Goal: Transaction & Acquisition: Purchase product/service

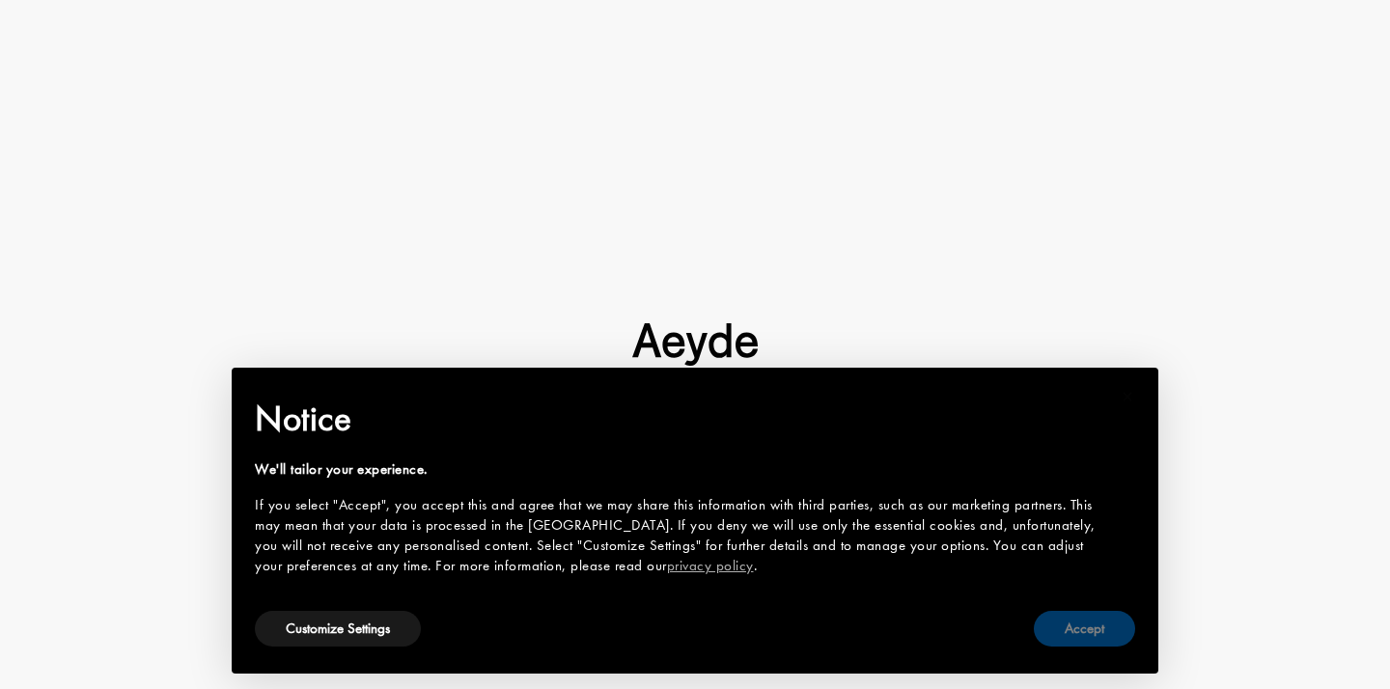
click at [1065, 618] on button "Accept" at bounding box center [1084, 629] width 101 height 36
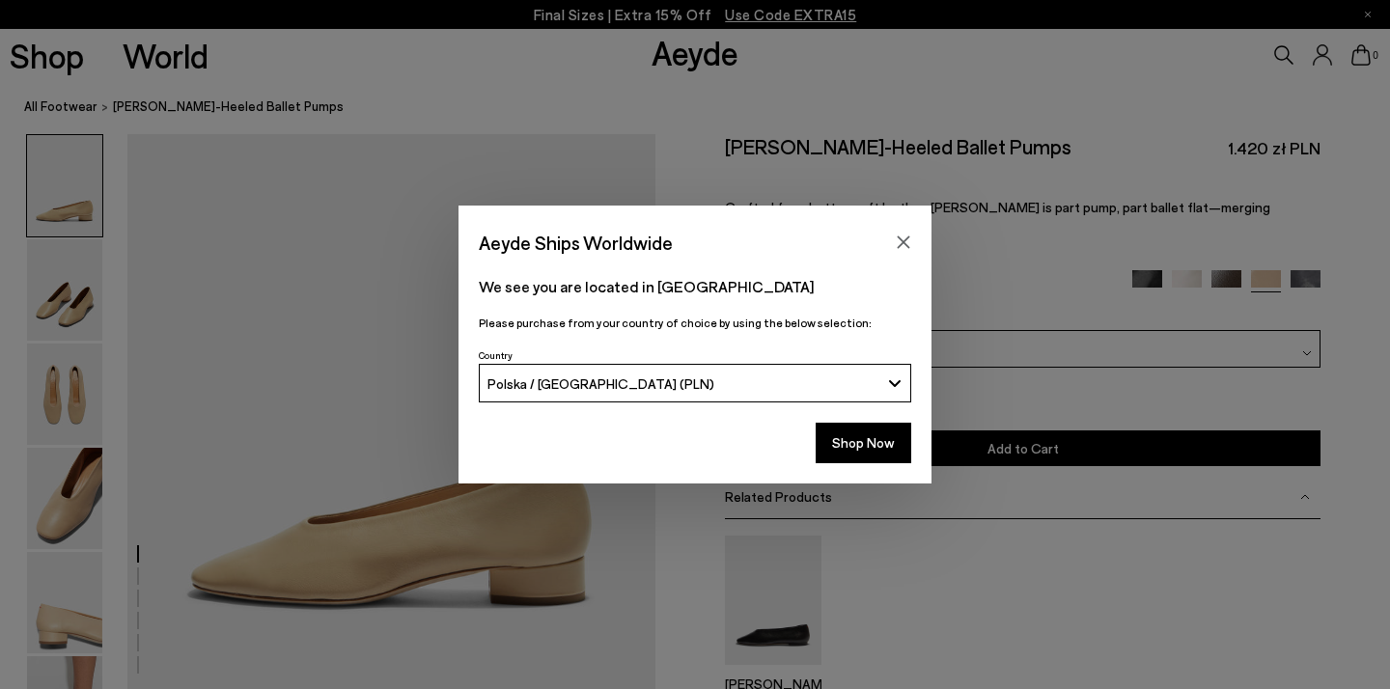
click at [876, 468] on div "Shop Now" at bounding box center [695, 448] width 473 height 71
click at [876, 455] on button "Shop Now" at bounding box center [864, 443] width 96 height 41
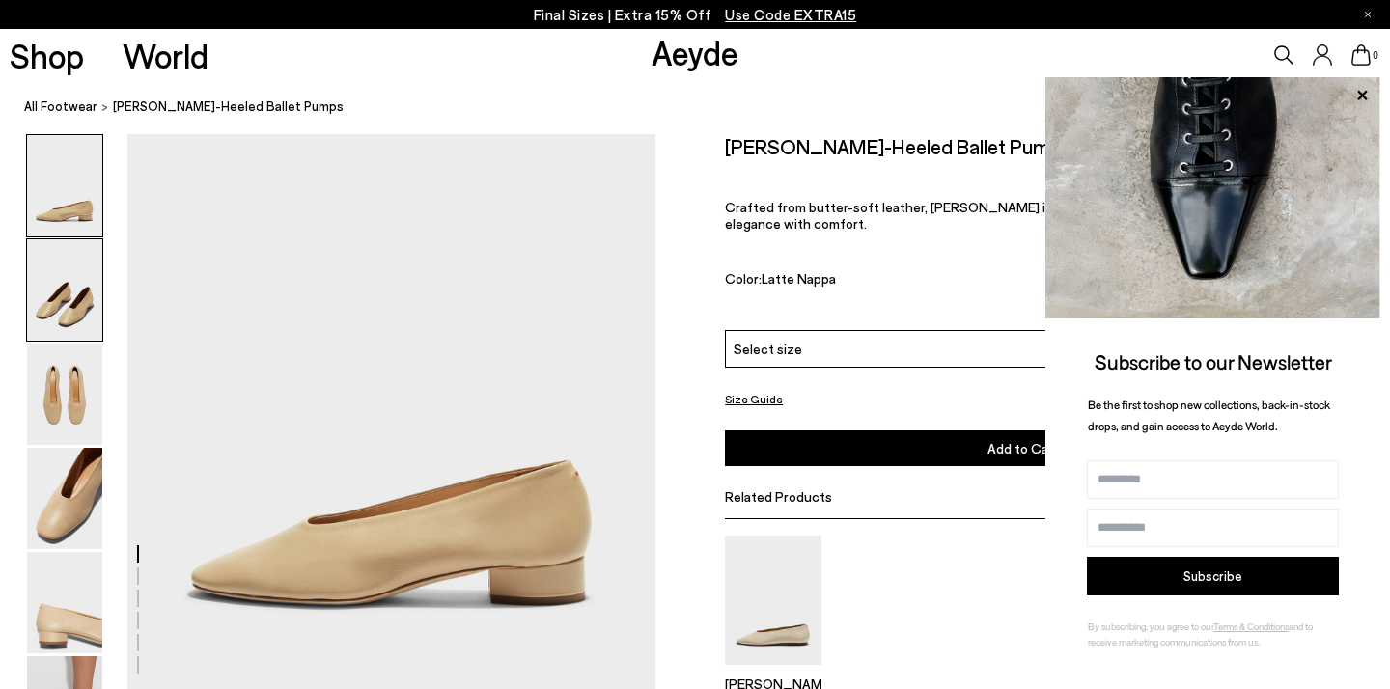
click at [66, 285] on img at bounding box center [64, 289] width 75 height 101
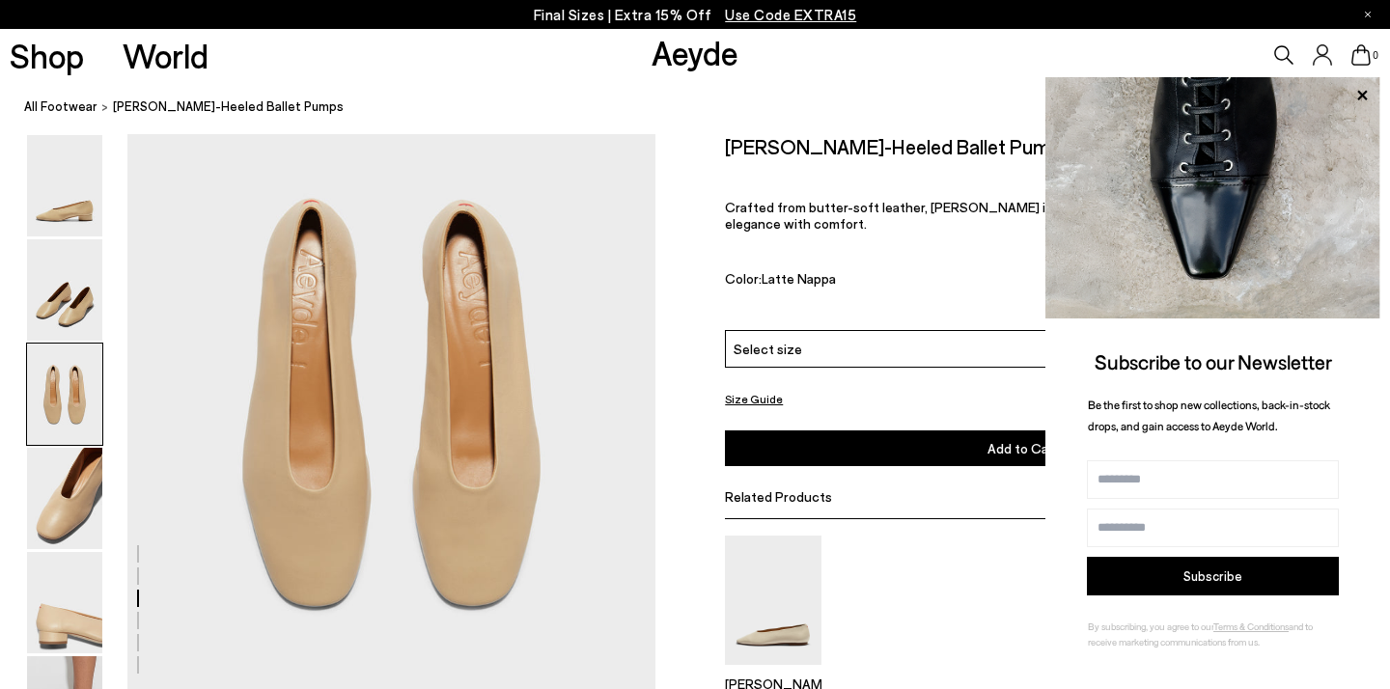
scroll to position [1382, 1]
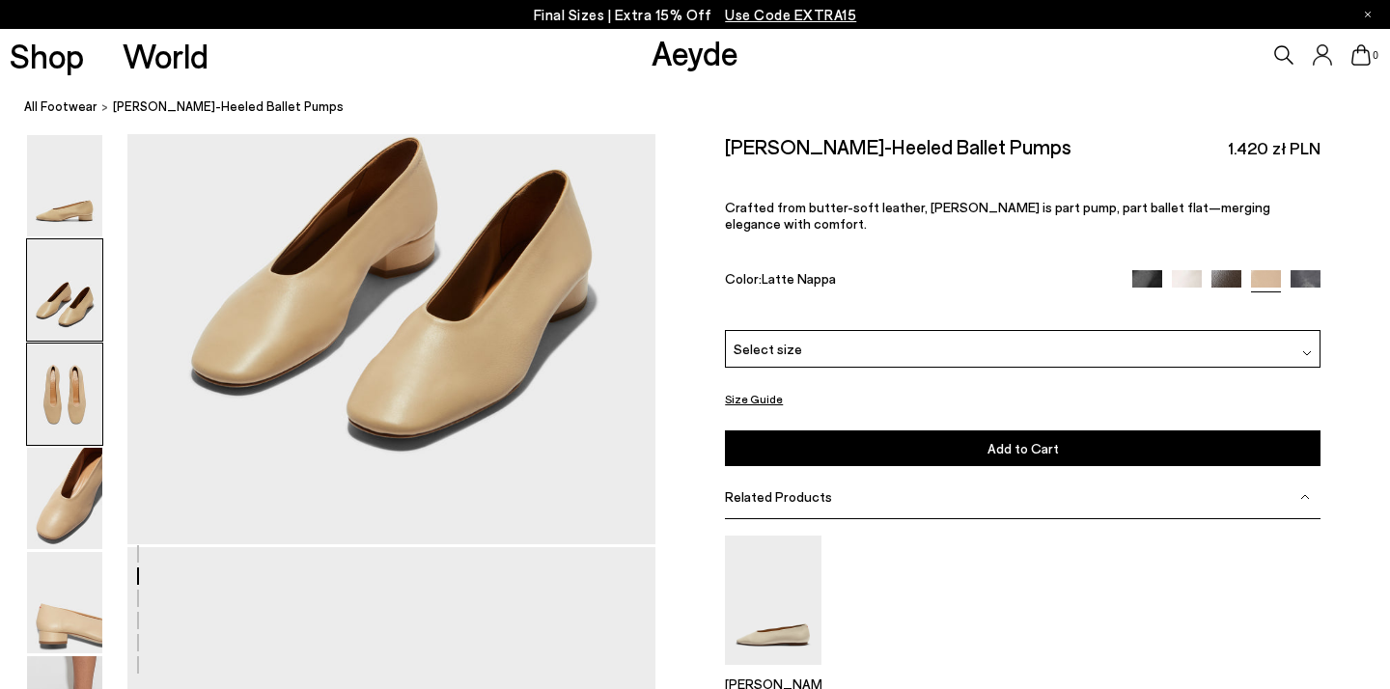
scroll to position [975, 0]
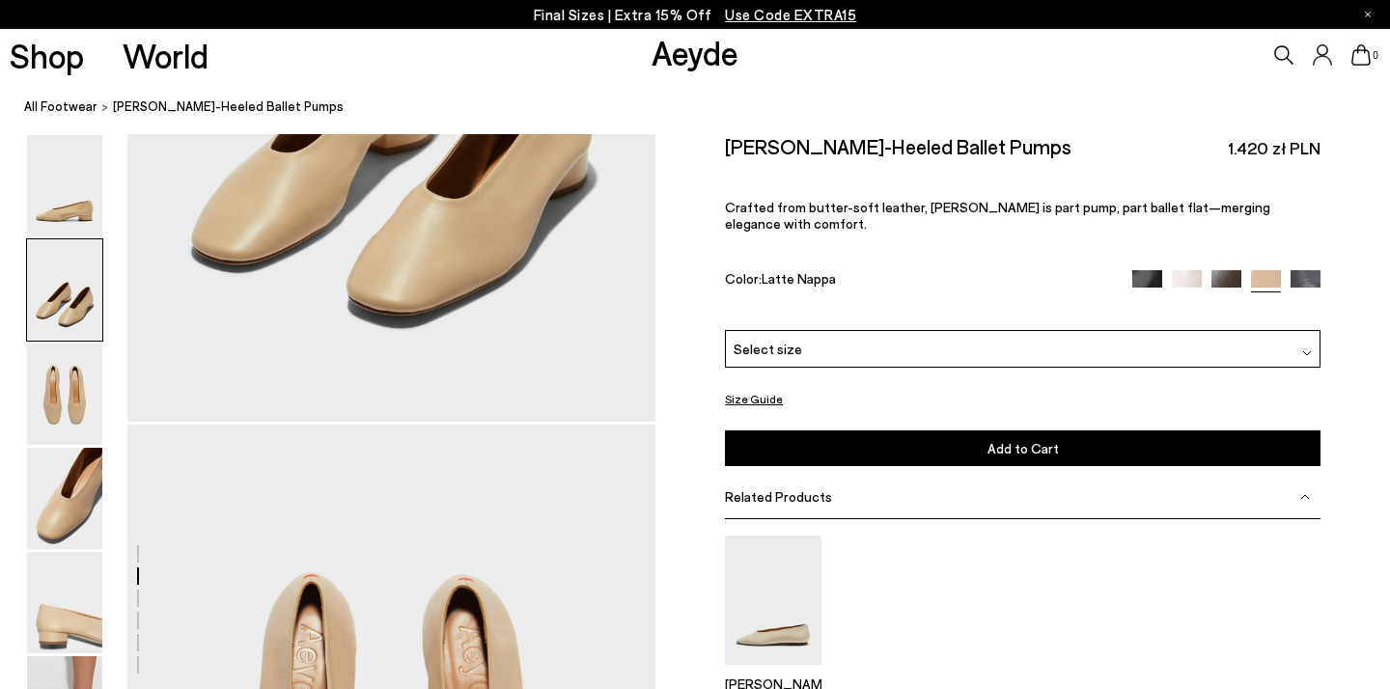
click at [1233, 269] on img at bounding box center [1227, 284] width 30 height 30
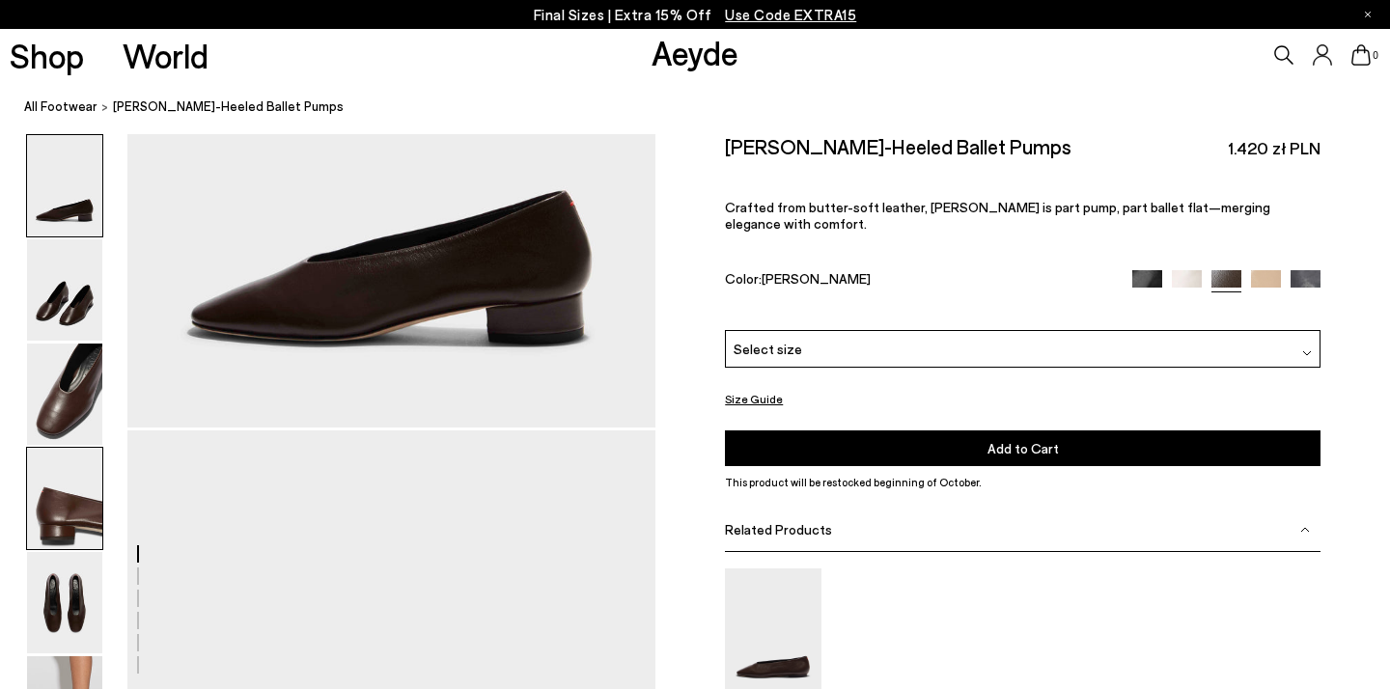
scroll to position [317, 0]
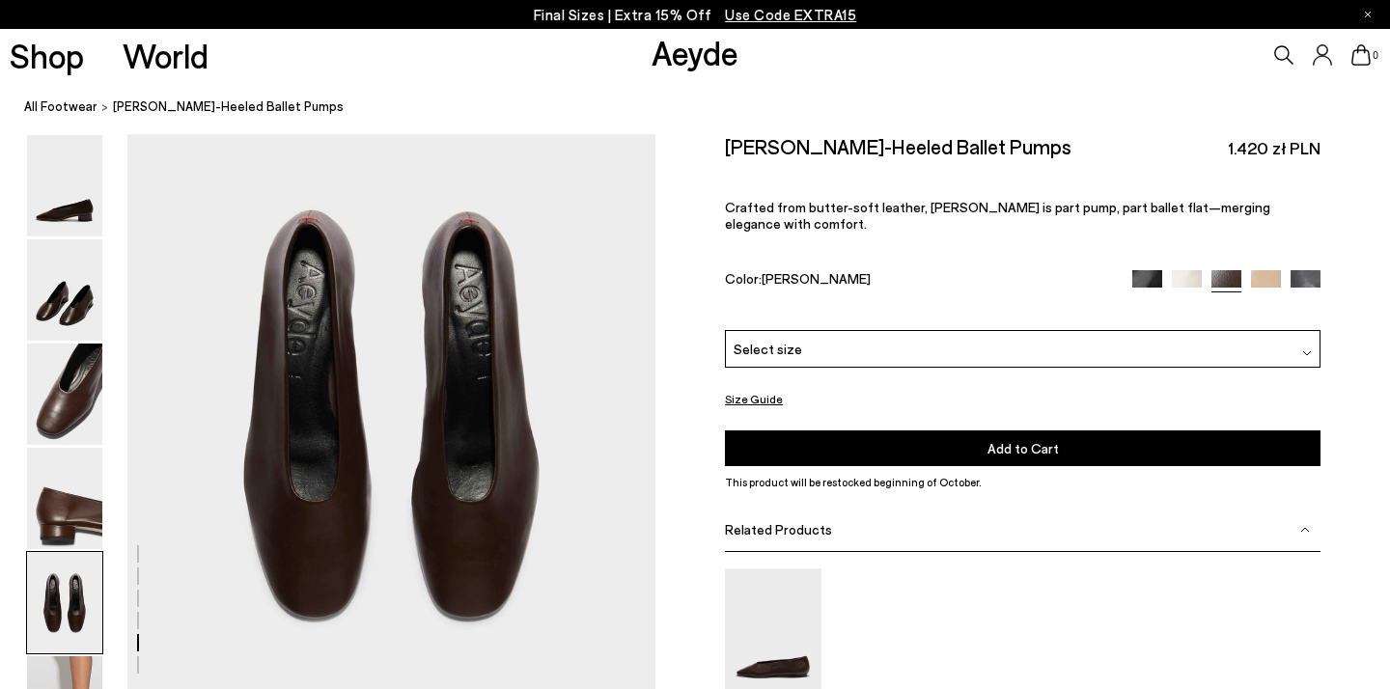
scroll to position [2734, 0]
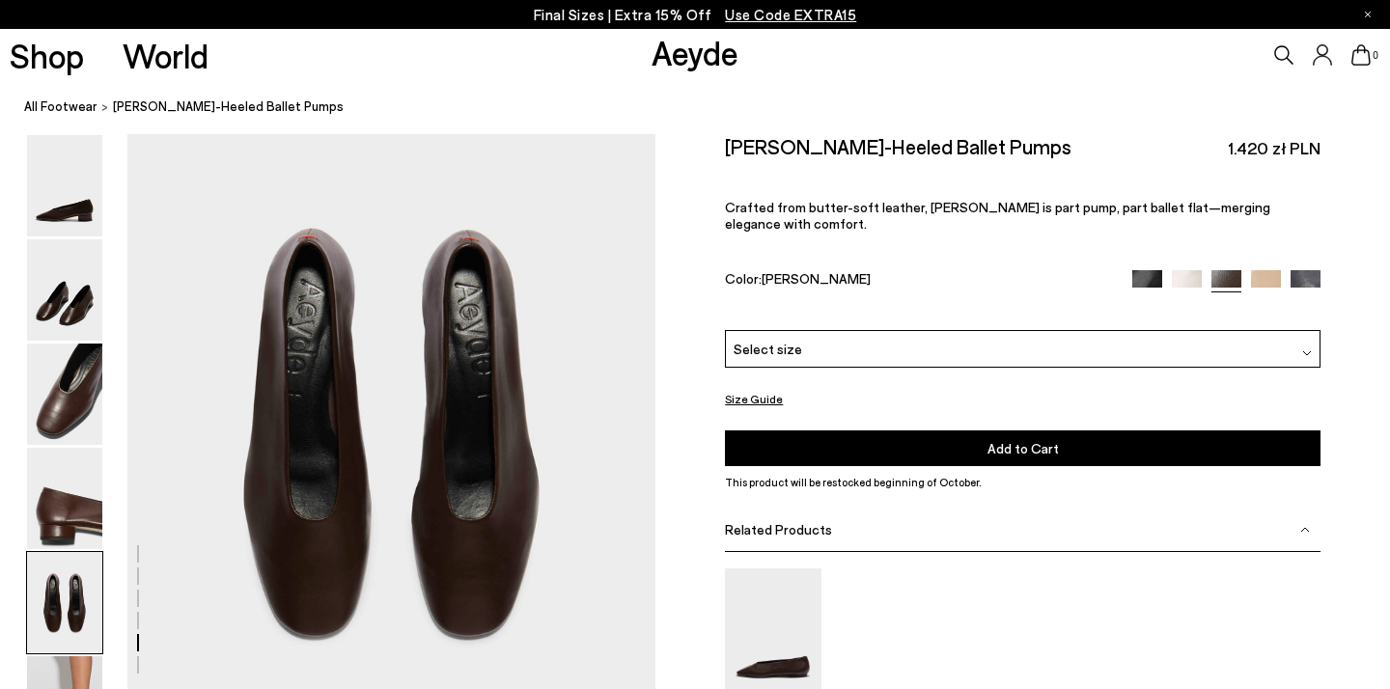
click at [1267, 269] on img at bounding box center [1266, 284] width 30 height 30
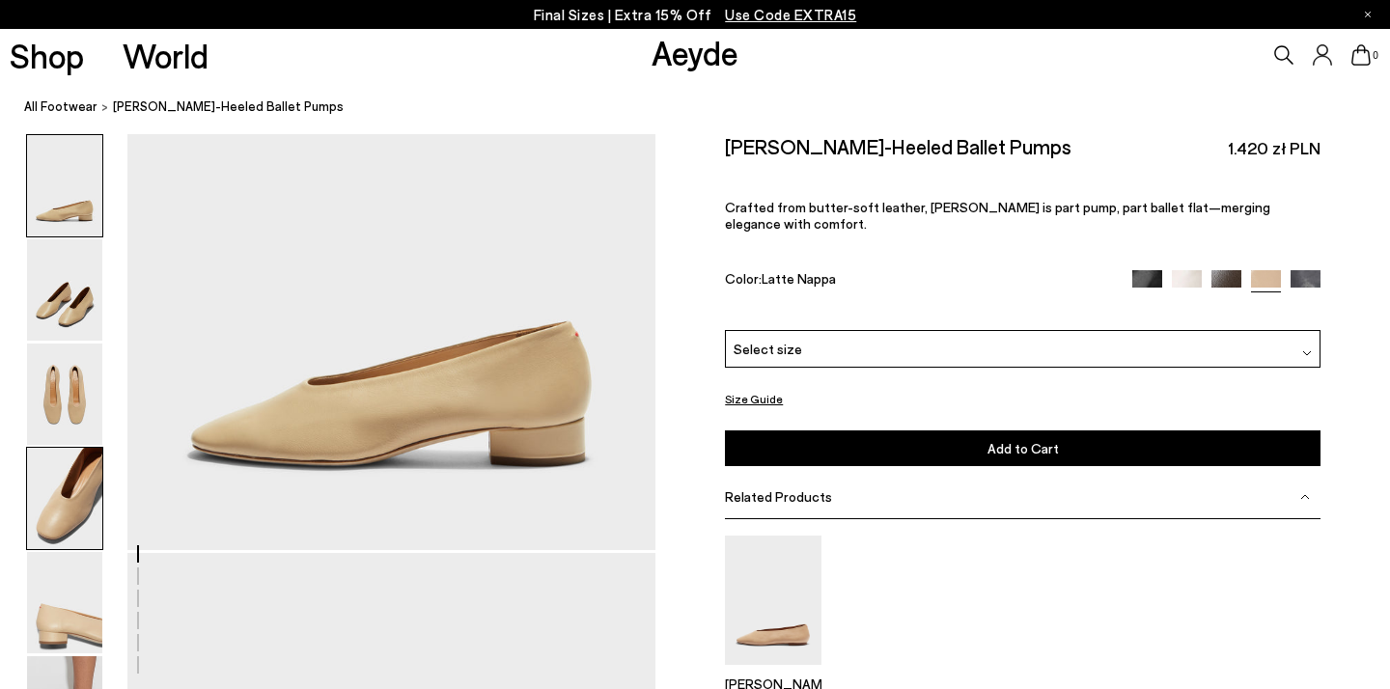
scroll to position [410, 0]
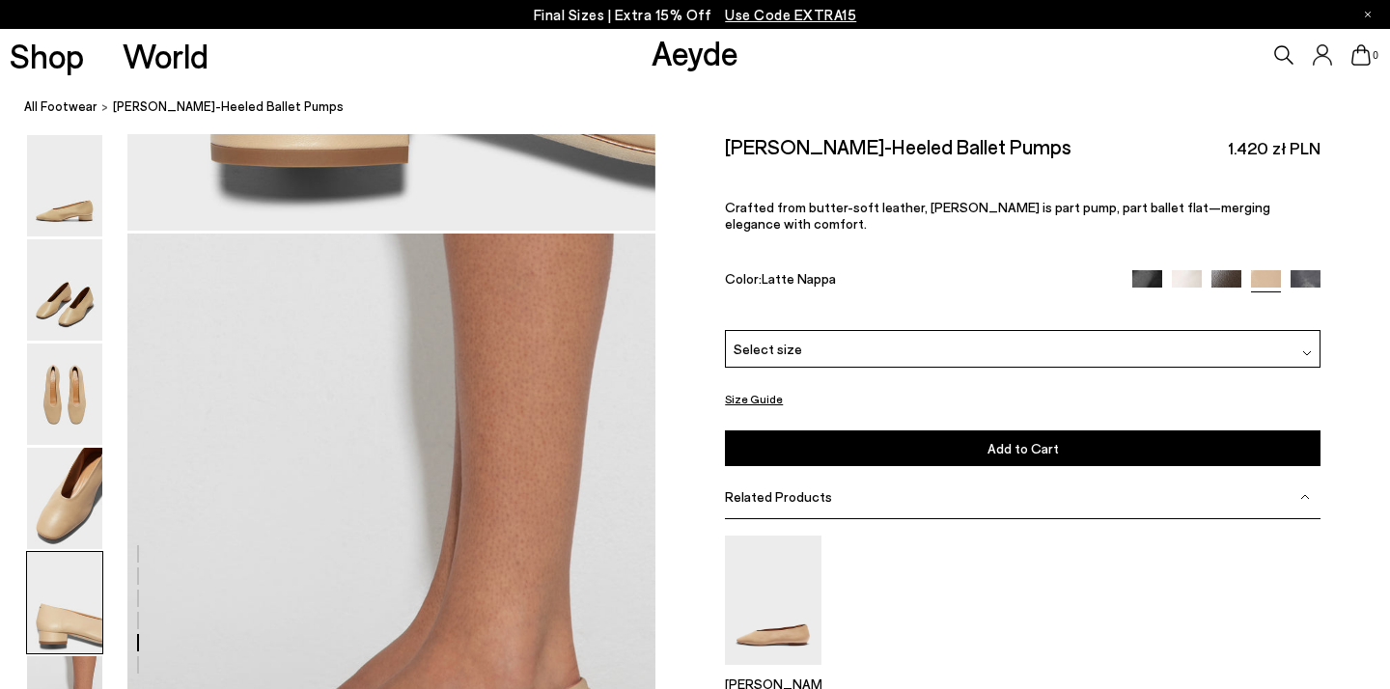
scroll to position [3287, 0]
